Goal: Information Seeking & Learning: Understand process/instructions

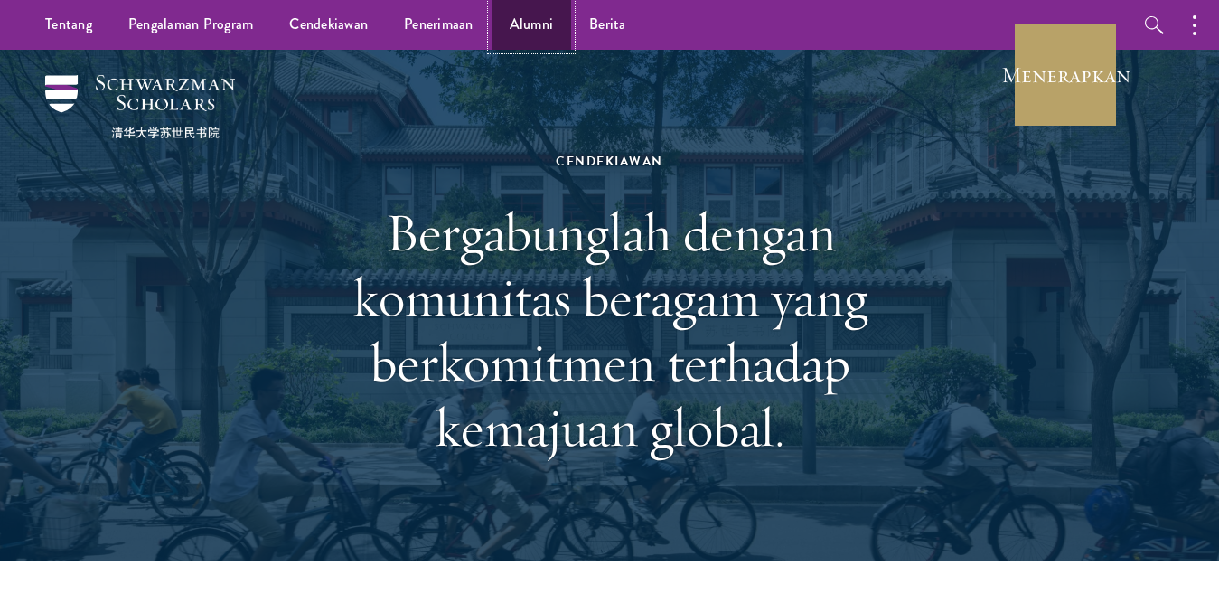
click at [531, 23] on font "Alumni" at bounding box center [531, 24] width 44 height 21
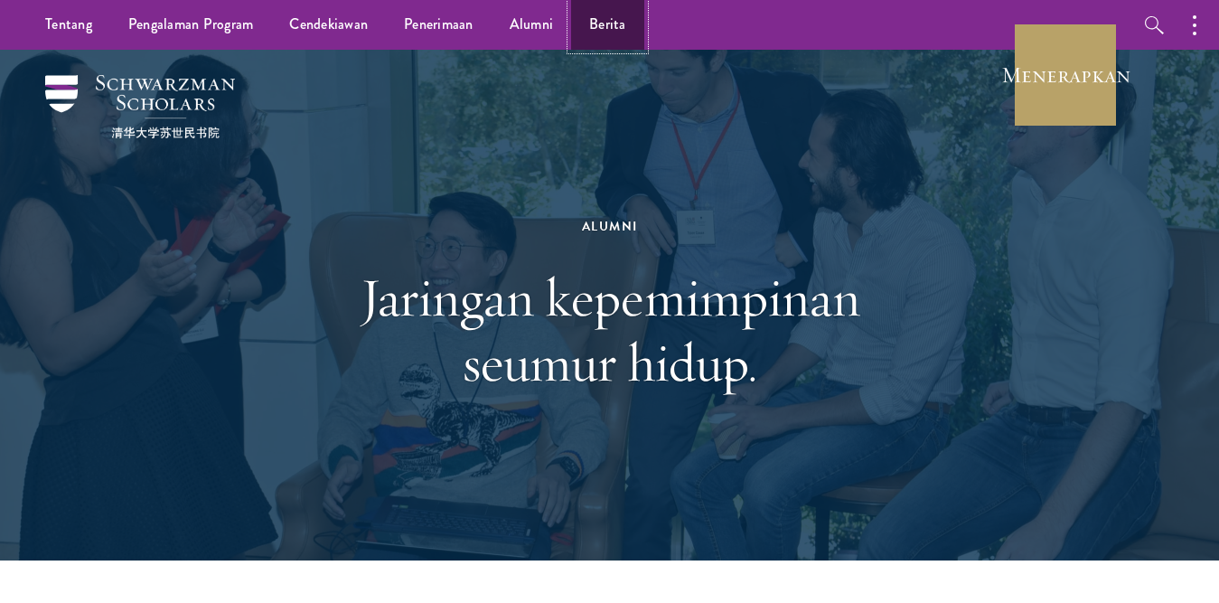
click at [597, 18] on font "Berita" at bounding box center [607, 24] width 37 height 21
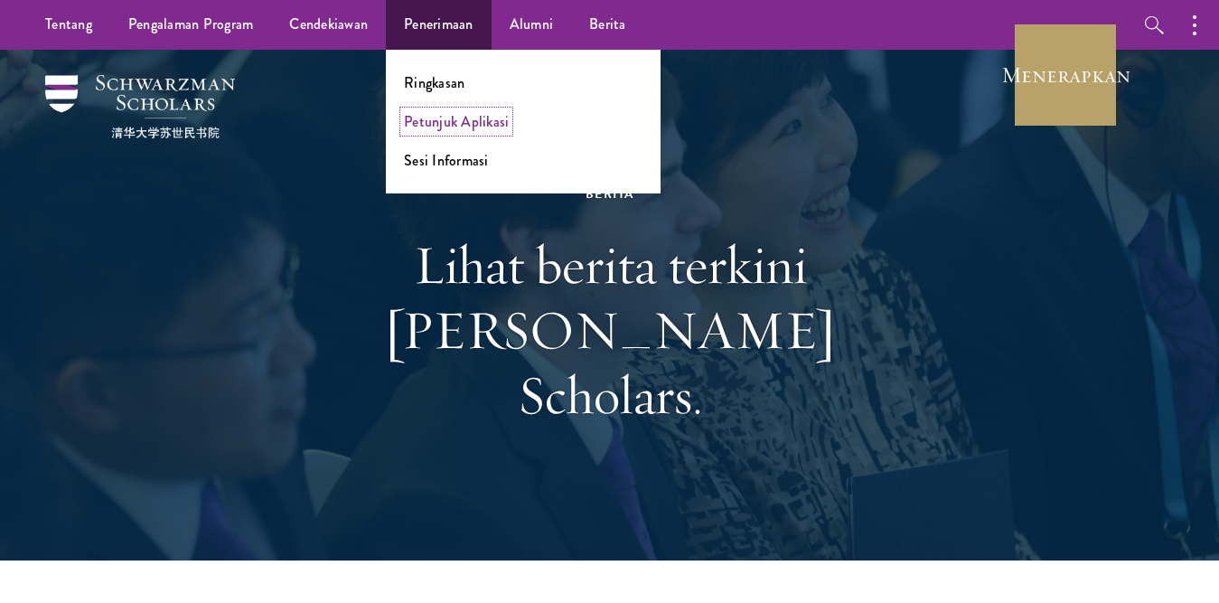
click at [431, 126] on font "Petunjuk Aplikasi" at bounding box center [456, 121] width 105 height 21
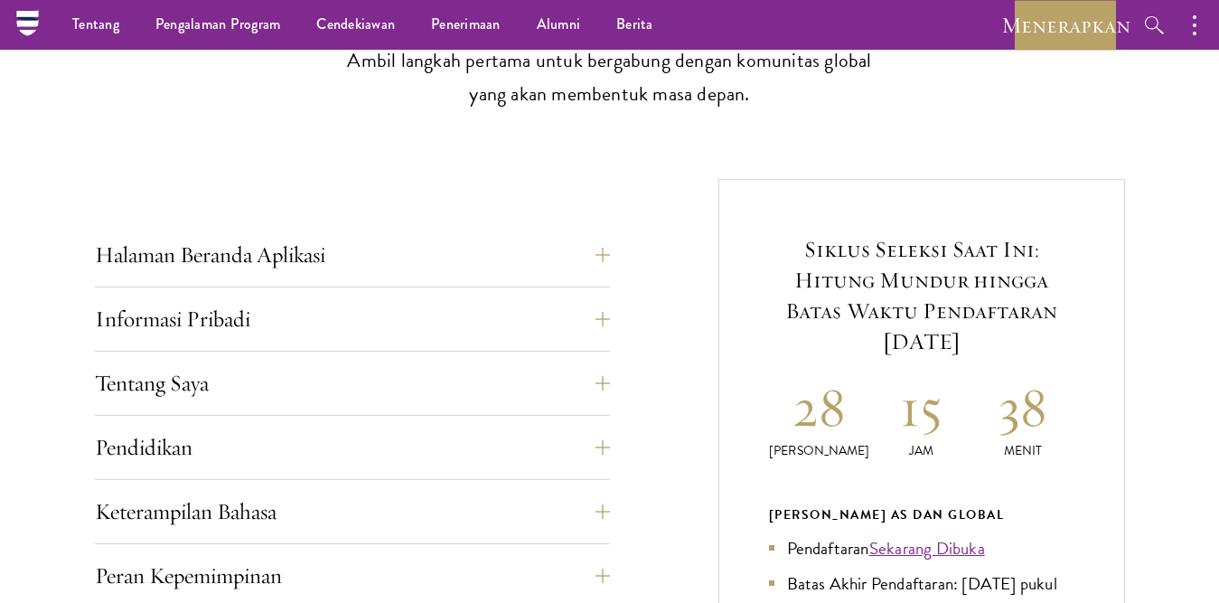
scroll to position [542, 0]
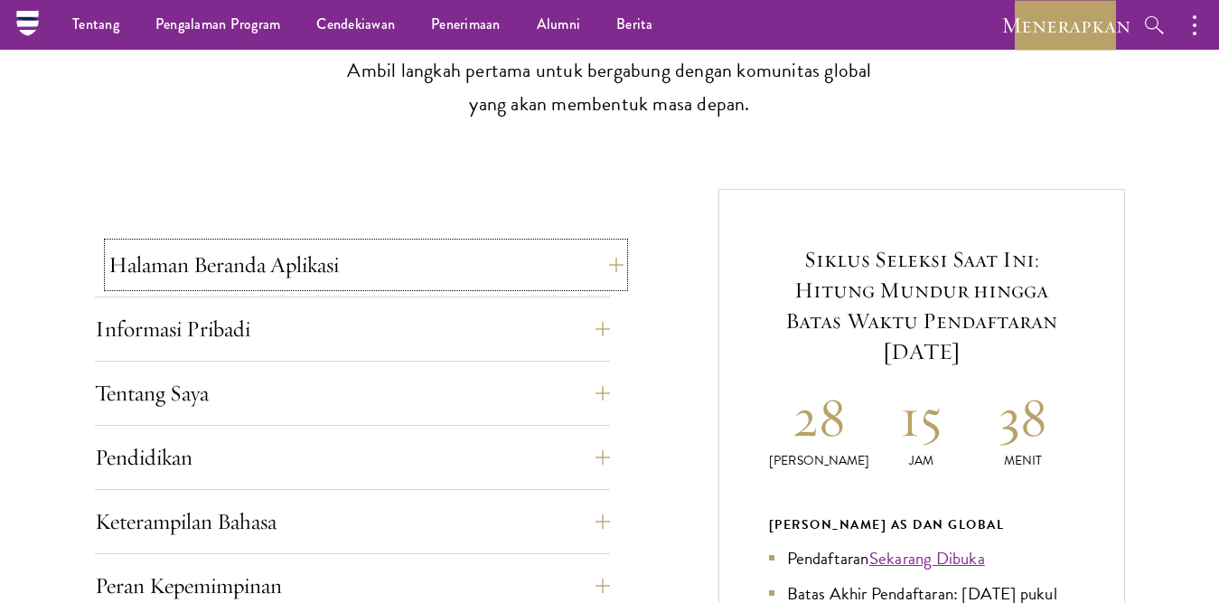
click at [602, 261] on button "Halaman Beranda Aplikasi" at bounding box center [365, 264] width 515 height 43
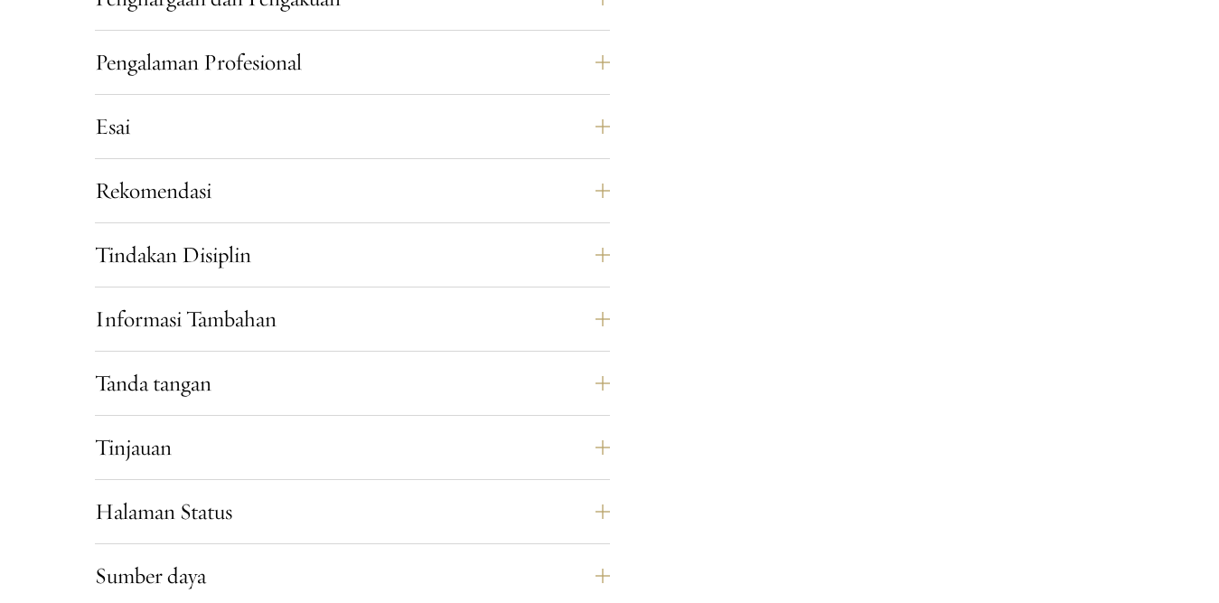
scroll to position [2168, 0]
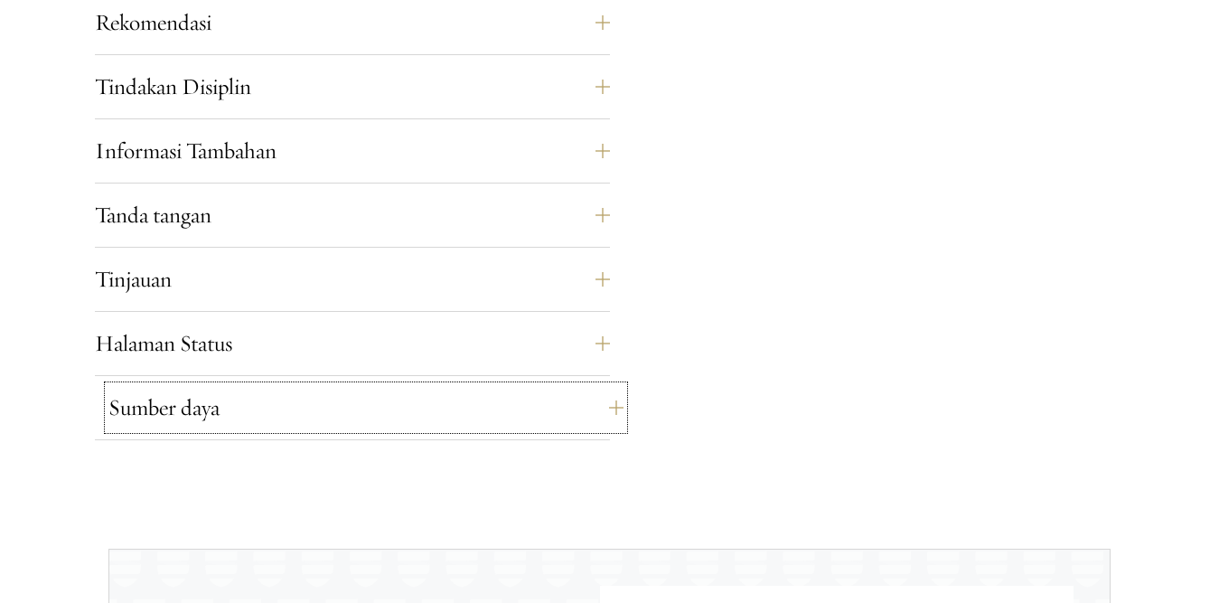
click at [597, 424] on button "Sumber daya" at bounding box center [365, 407] width 515 height 43
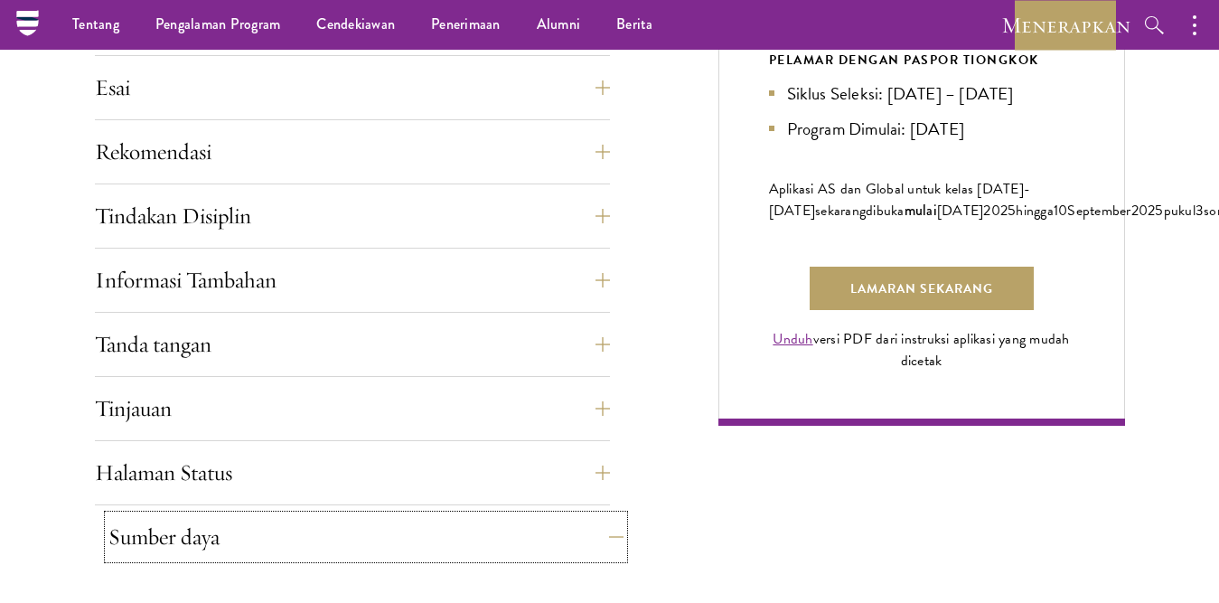
scroll to position [1217, 0]
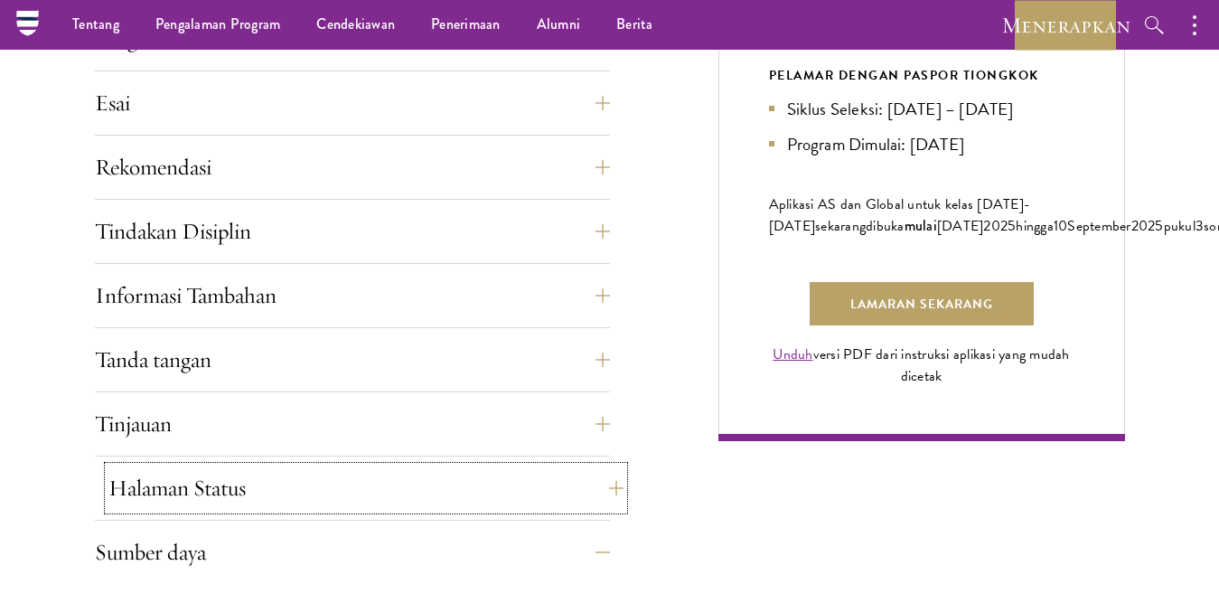
click at [601, 491] on button "Halaman Status" at bounding box center [365, 487] width 515 height 43
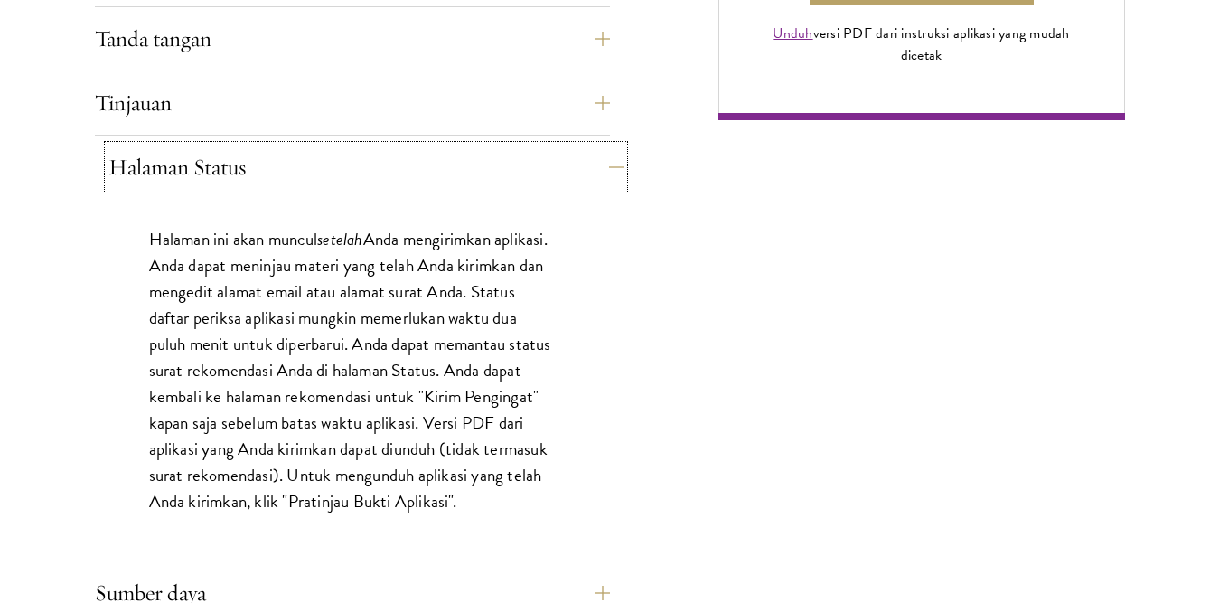
scroll to position [1542, 0]
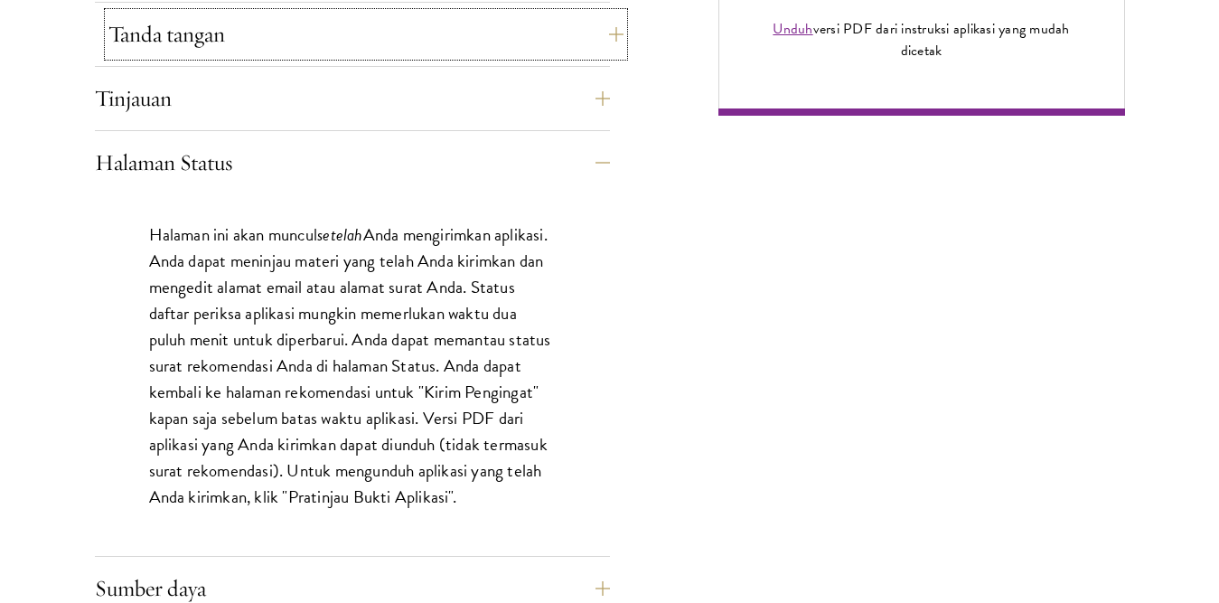
click at [612, 31] on button "Tanda tangan" at bounding box center [365, 34] width 515 height 43
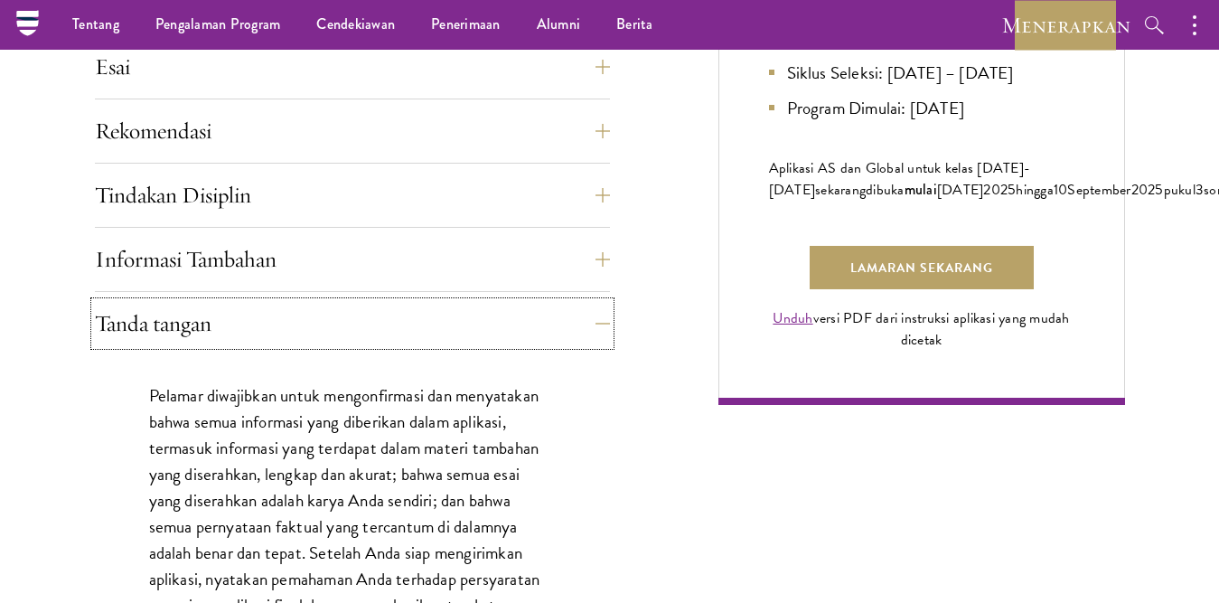
scroll to position [1217, 0]
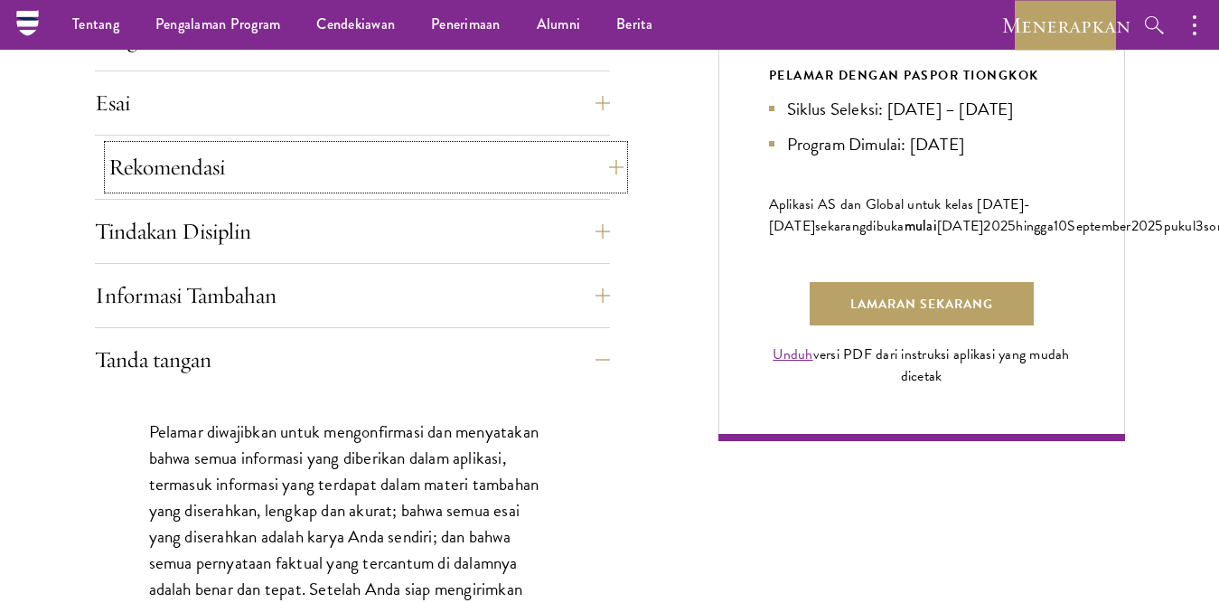
click at [610, 163] on button "Rekomendasi" at bounding box center [365, 166] width 515 height 43
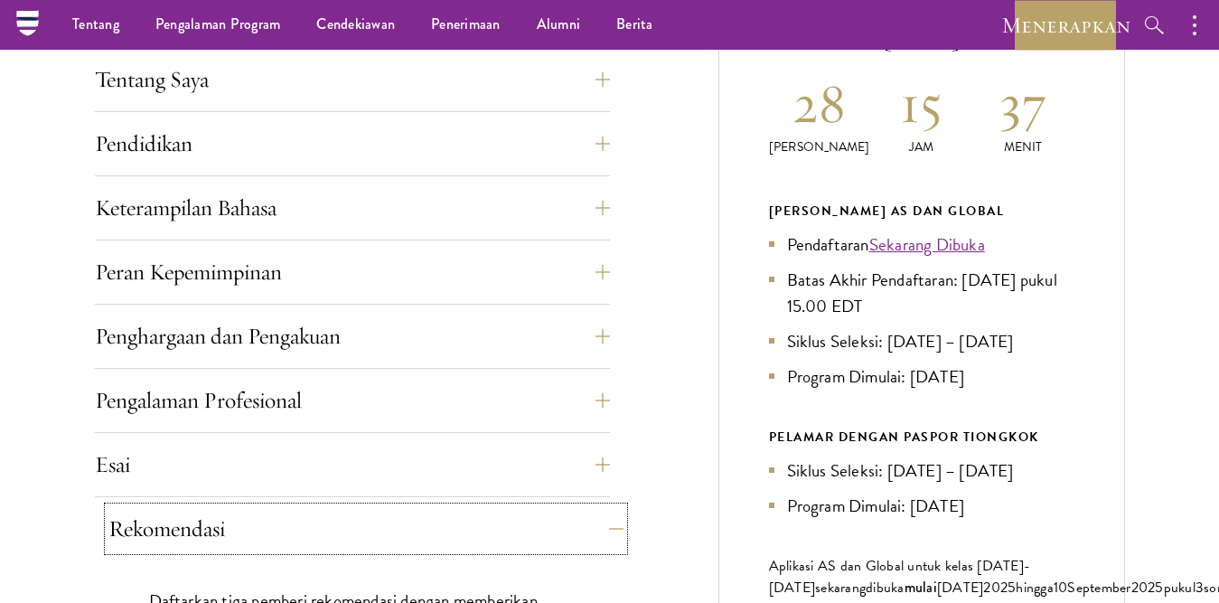
scroll to position [819, 0]
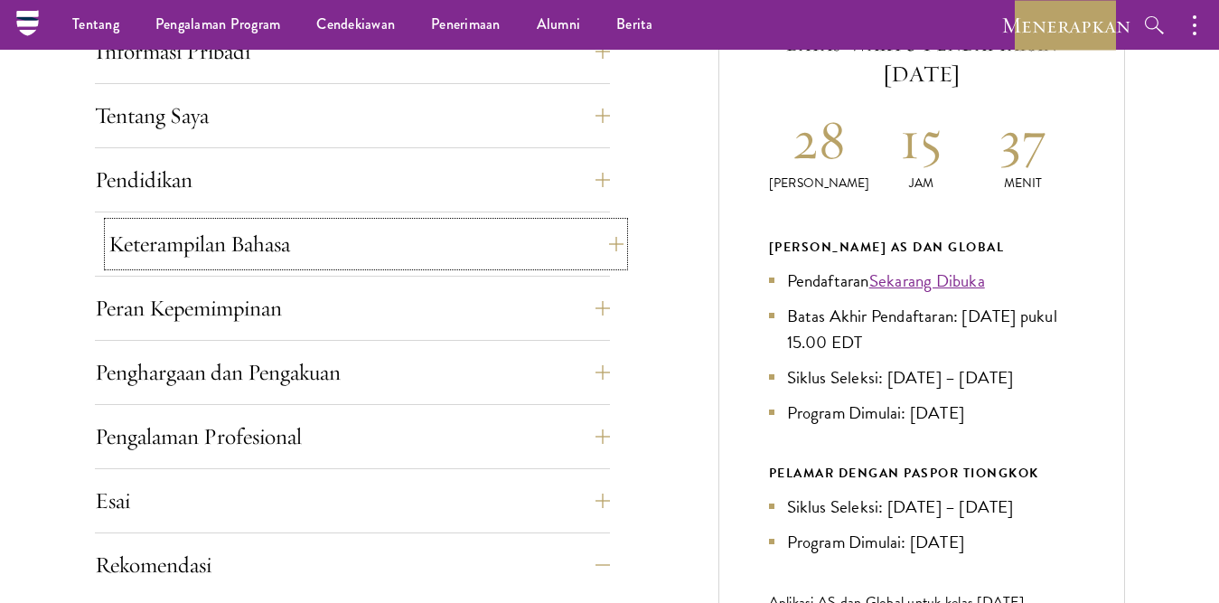
click at [616, 240] on button "Keterampilan Bahasa" at bounding box center [365, 243] width 515 height 43
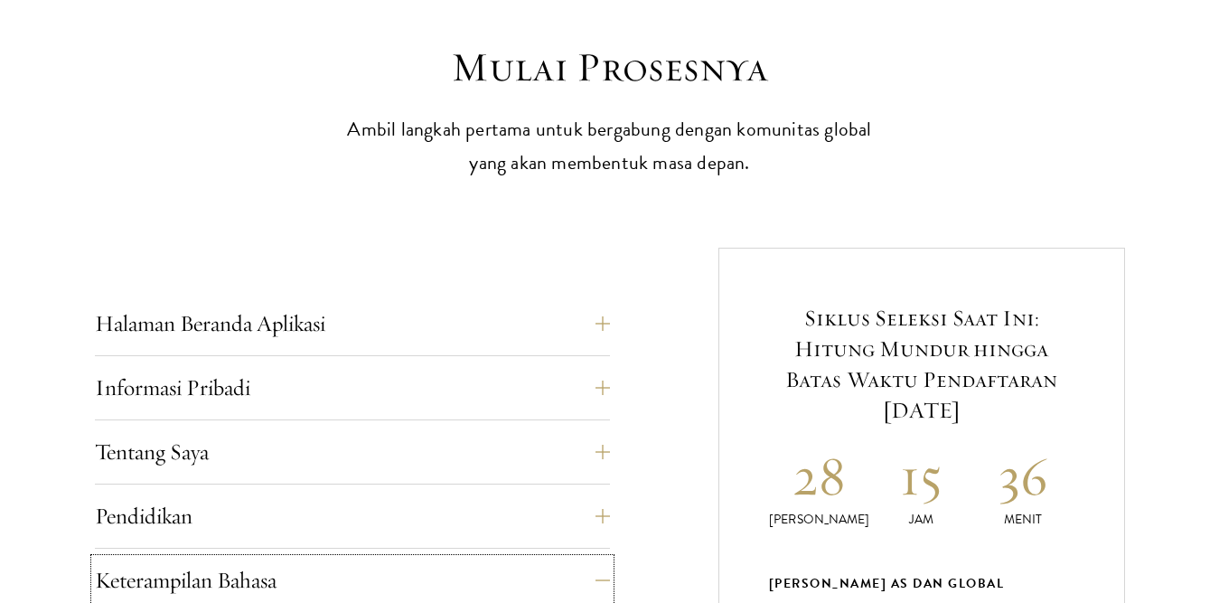
scroll to position [603, 0]
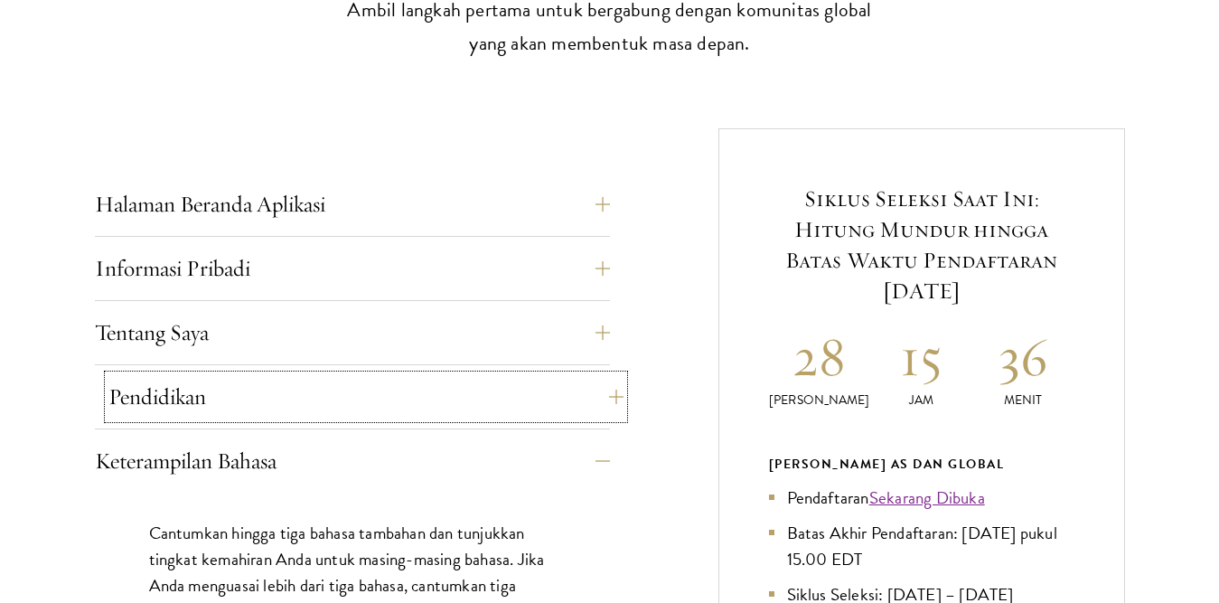
click at [597, 398] on button "Pendidikan" at bounding box center [365, 396] width 515 height 43
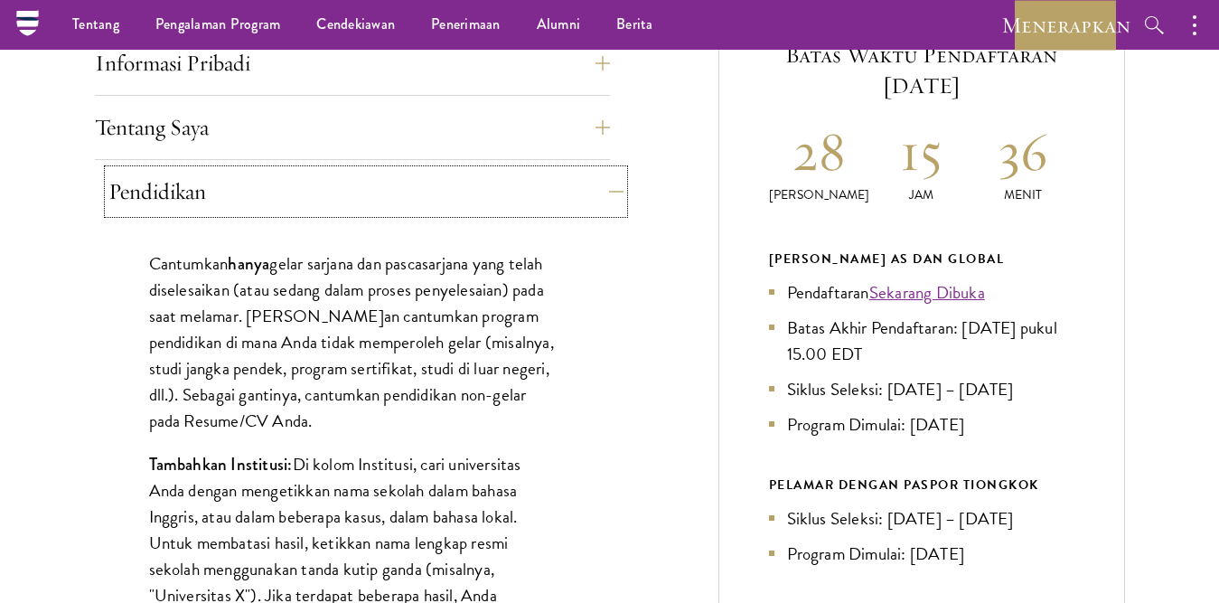
scroll to position [566, 0]
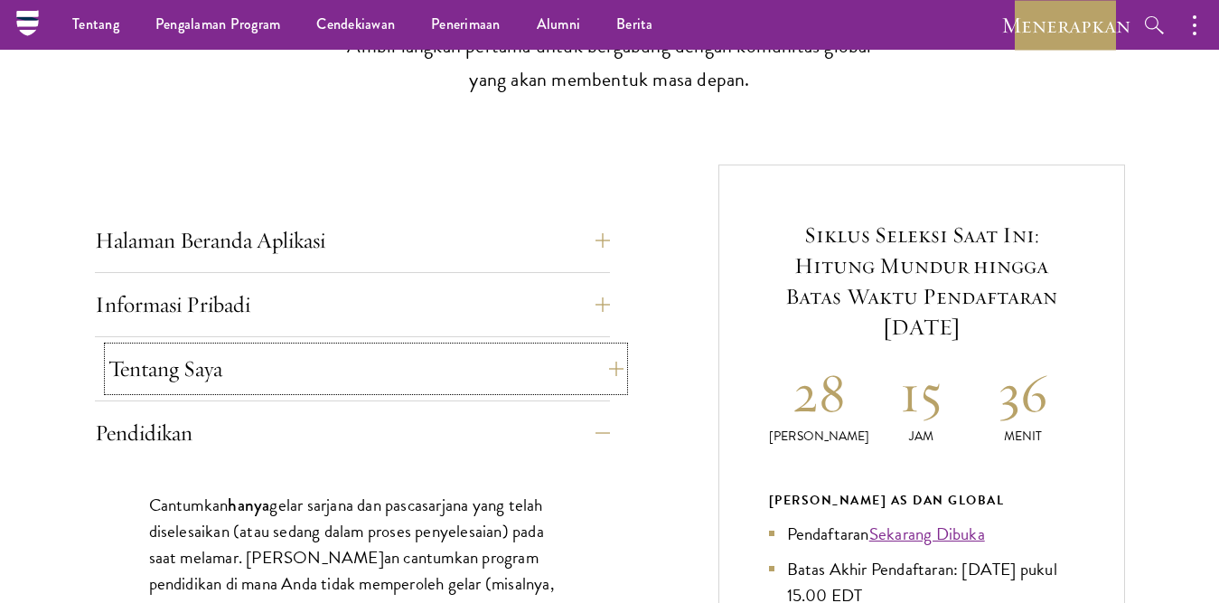
click at [608, 367] on button "Tentang Saya" at bounding box center [365, 368] width 515 height 43
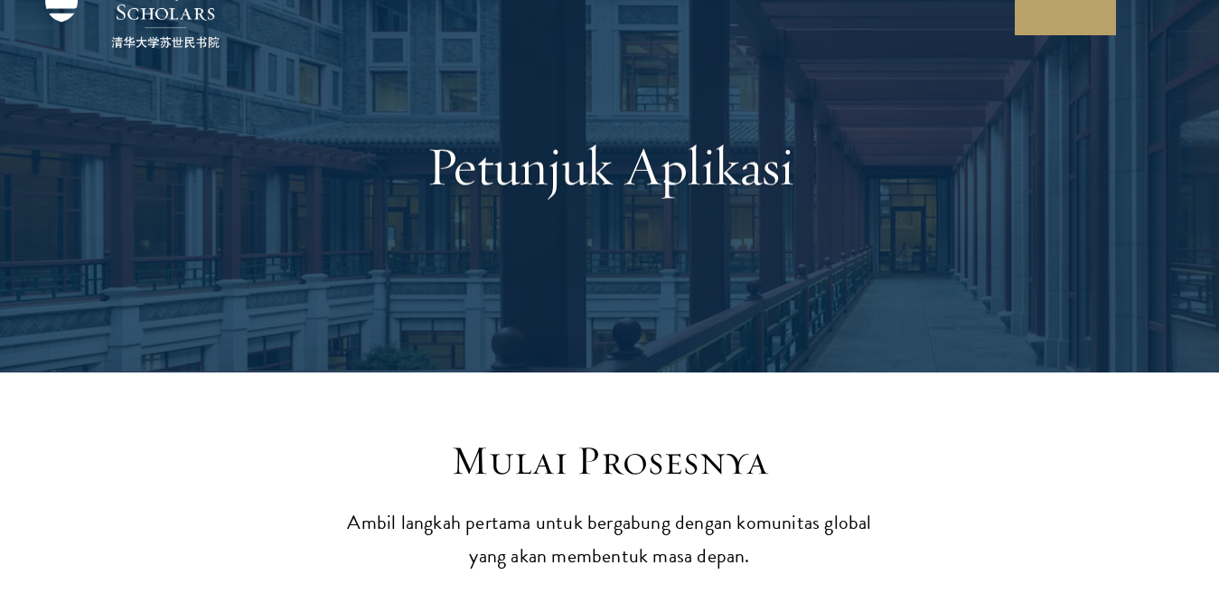
scroll to position [0, 0]
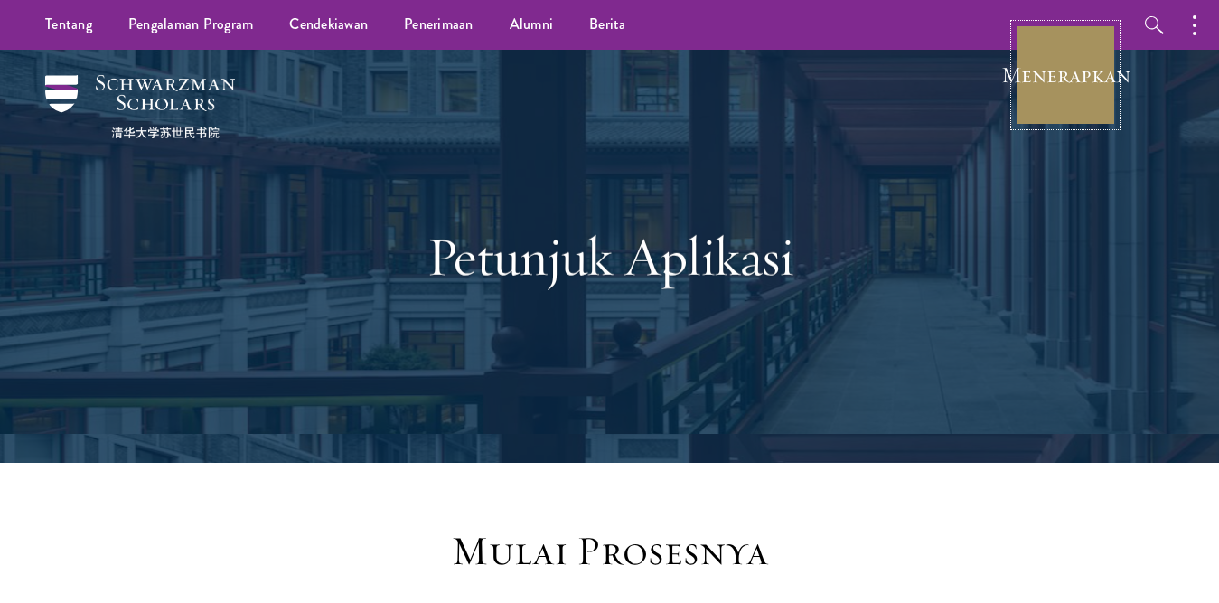
click at [1073, 100] on link "Menerapkan" at bounding box center [1064, 74] width 101 height 101
click at [1200, 31] on button "button" at bounding box center [1199, 25] width 40 height 50
